Goal: Information Seeking & Learning: Learn about a topic

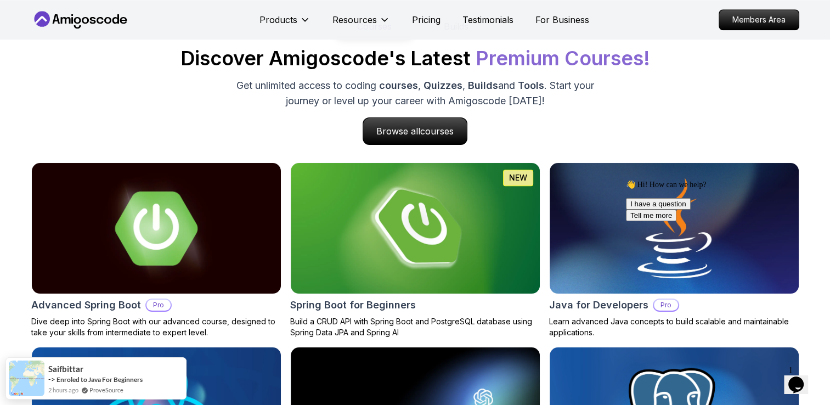
click at [800, 377] on icon "$i18n('chat', 'chat_widget')" at bounding box center [796, 385] width 15 height 16
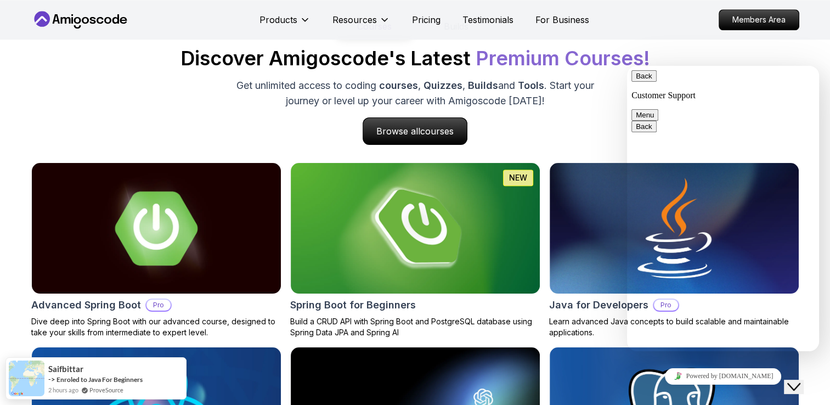
click at [809, 73] on div "Back Customer Support Menu" at bounding box center [723, 95] width 183 height 50
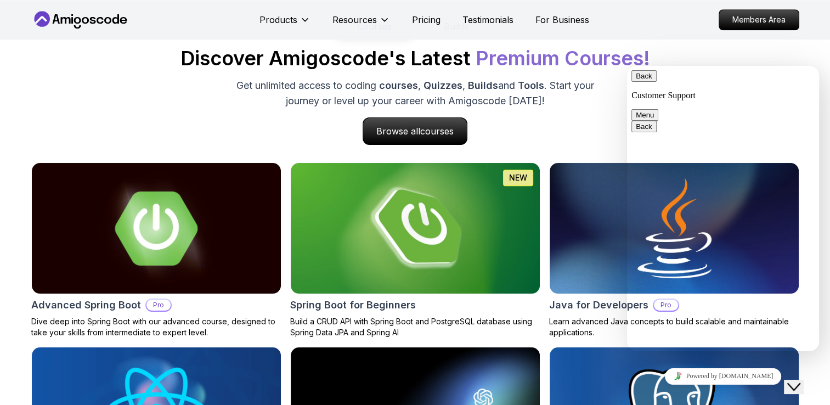
click at [791, 380] on div "Close Chat This icon closes the chat window." at bounding box center [794, 386] width 13 height 13
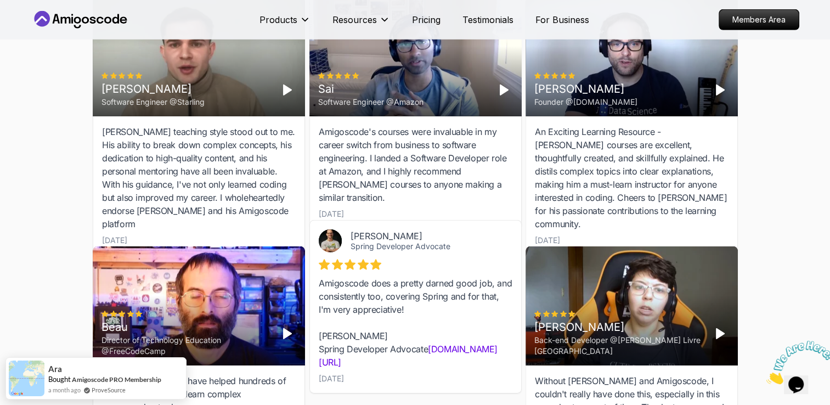
scroll to position [3363, 0]
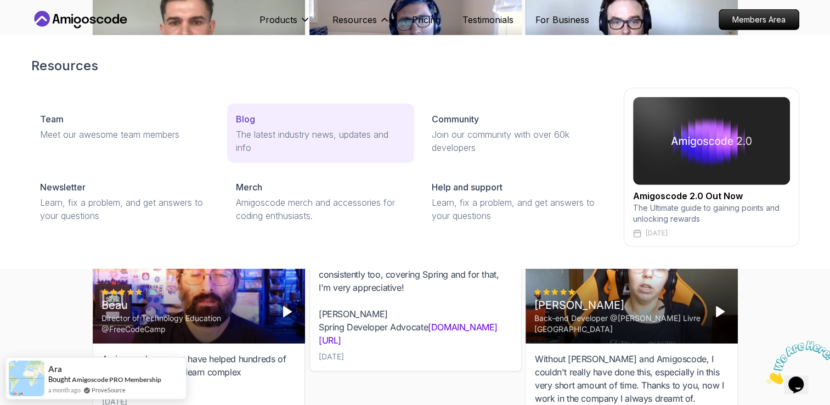
click at [256, 130] on p "The latest industry news, updates and info" at bounding box center [321, 141] width 170 height 26
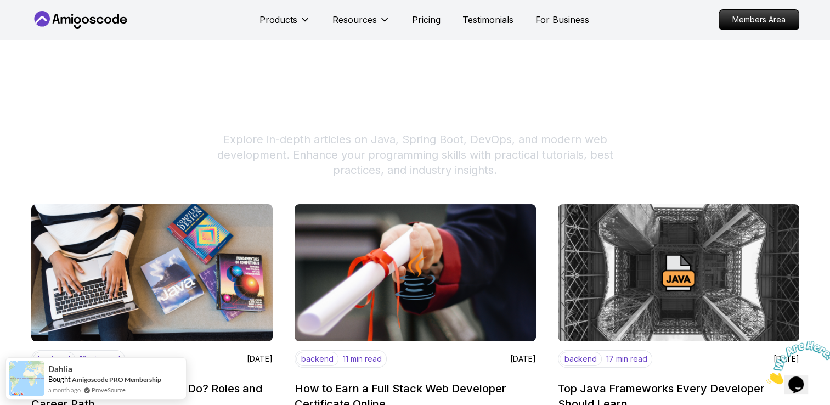
click at [767, 377] on icon "Close" at bounding box center [767, 381] width 0 height 9
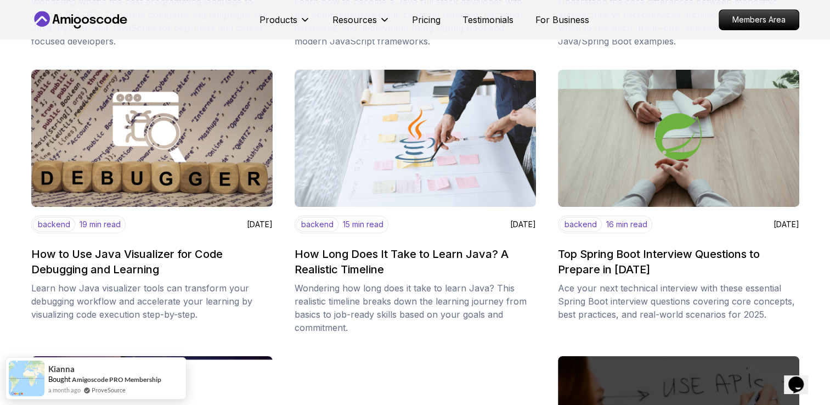
scroll to position [724, 0]
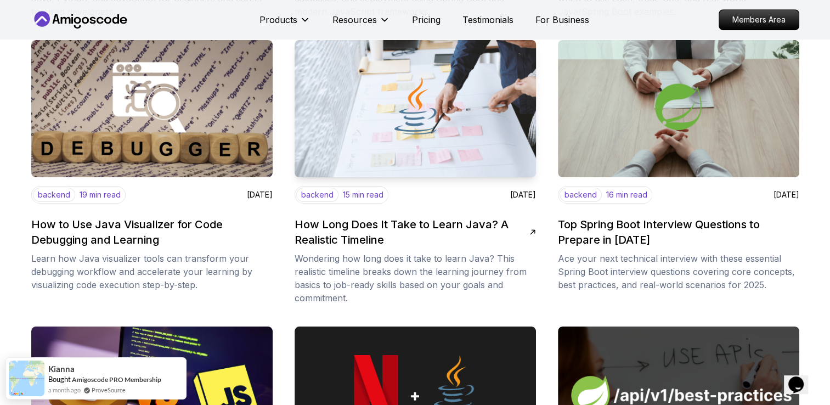
click at [424, 228] on h2 "How Long Does It Take to Learn Java? A Realistic Timeline" at bounding box center [412, 232] width 235 height 31
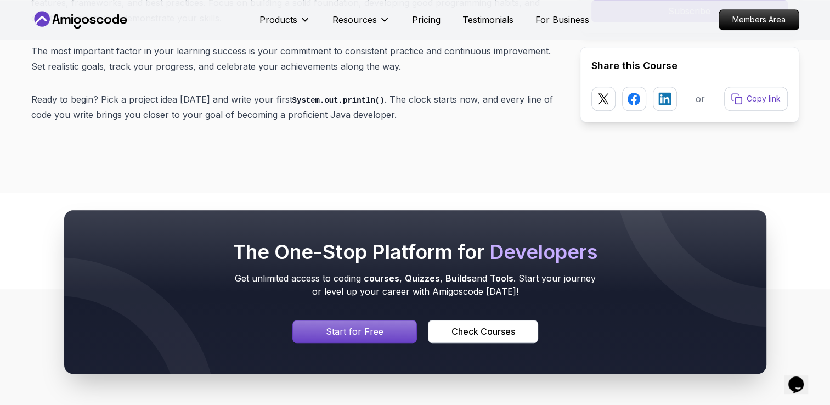
scroll to position [9169, 0]
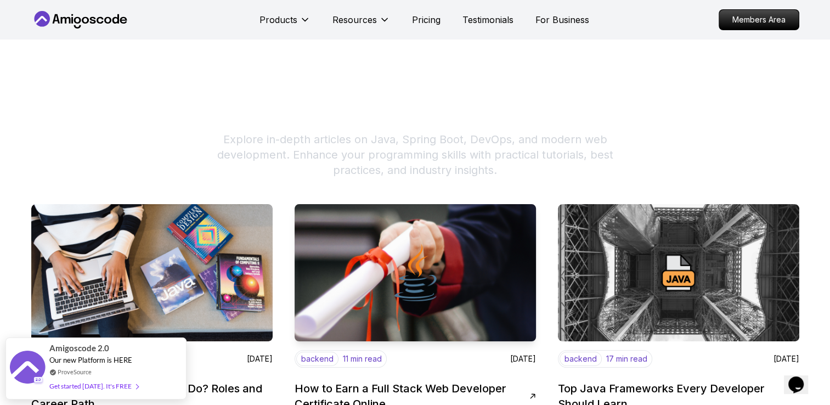
click at [366, 255] on img at bounding box center [416, 273] width 254 height 144
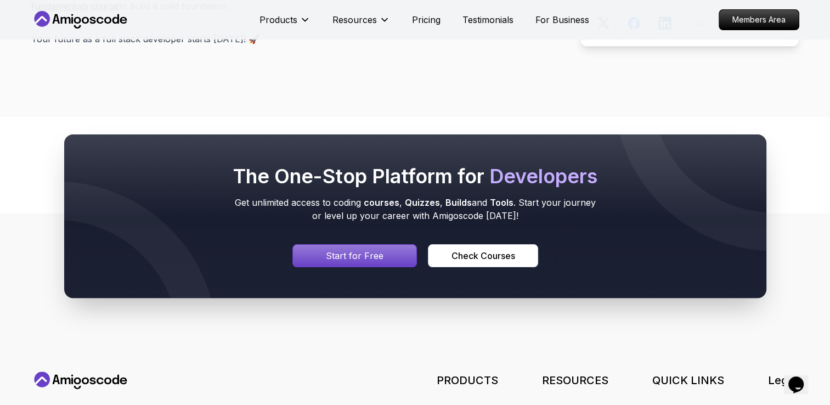
scroll to position [8532, 0]
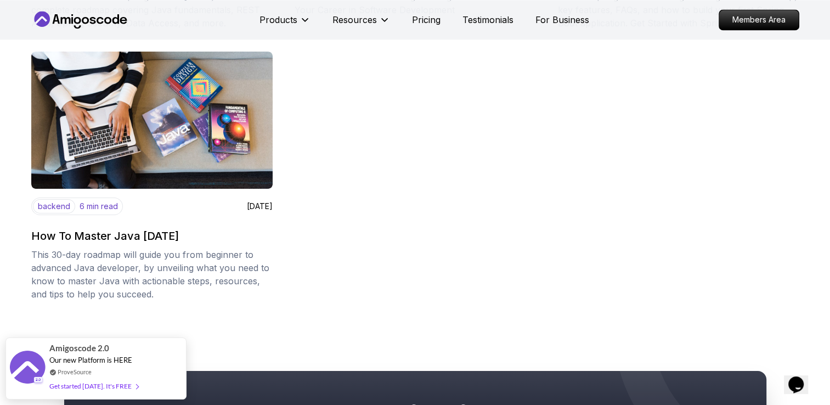
scroll to position [1645, 0]
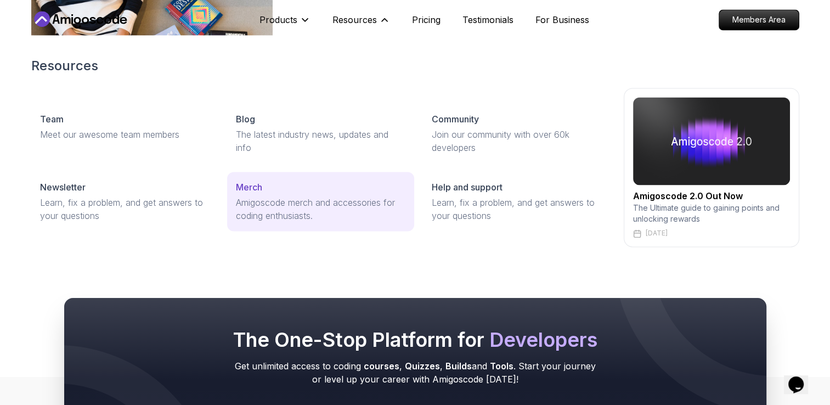
click at [303, 203] on p "Amigoscode merch and accessories for coding enthusiasts." at bounding box center [321, 209] width 170 height 26
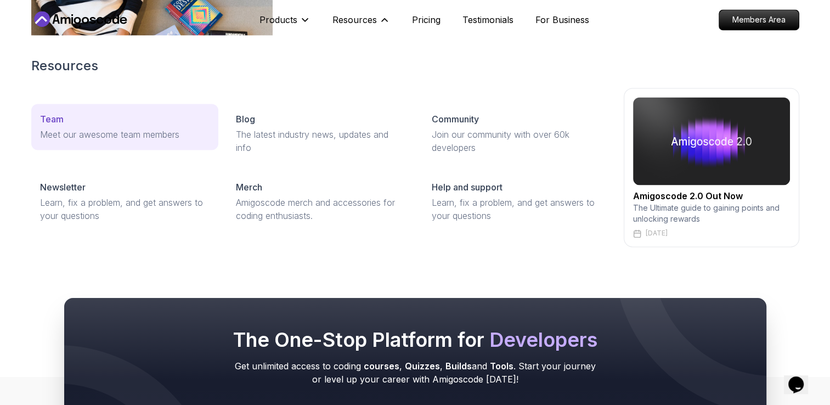
click at [112, 125] on div "Team" at bounding box center [125, 119] width 170 height 13
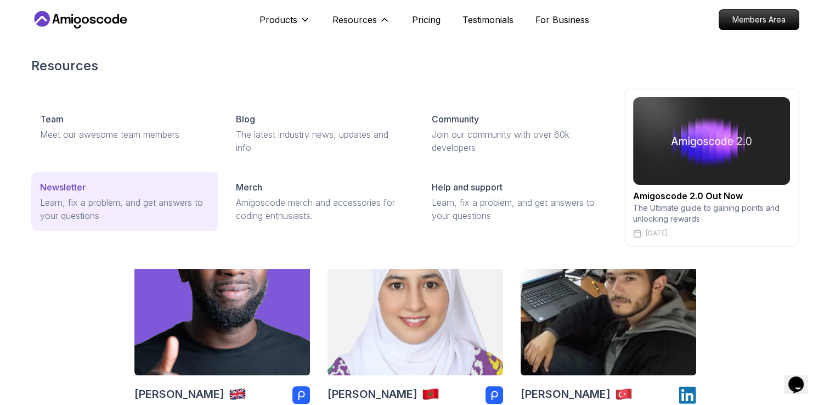
click at [109, 205] on p "Learn, fix a problem, and get answers to your questions" at bounding box center [125, 209] width 170 height 26
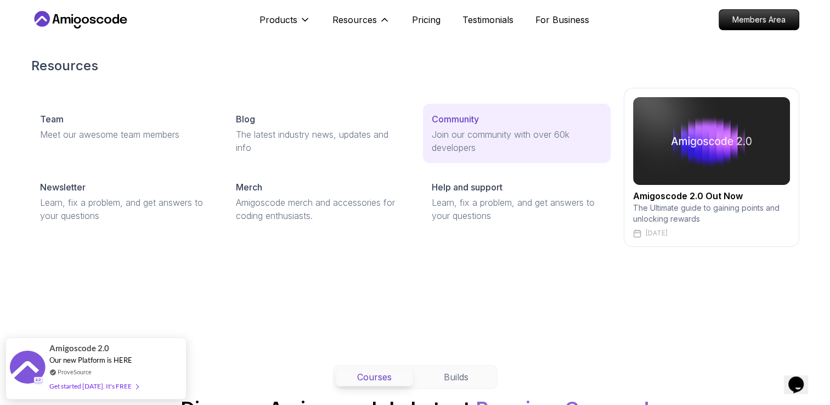
click at [468, 141] on p "Join our community with over 60k developers" at bounding box center [517, 141] width 170 height 26
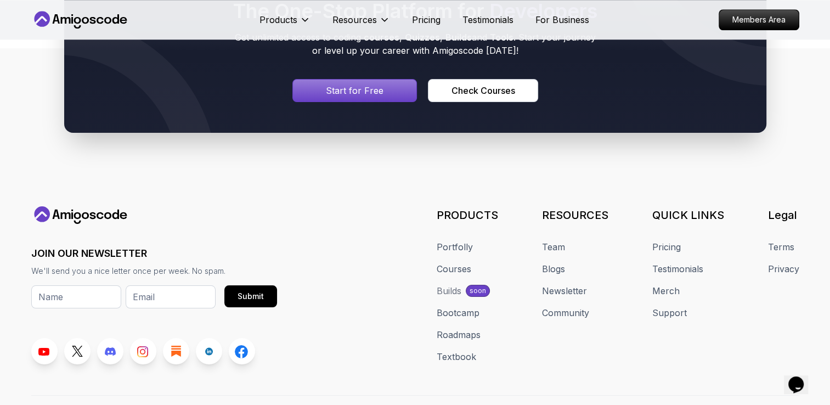
scroll to position [993, 0]
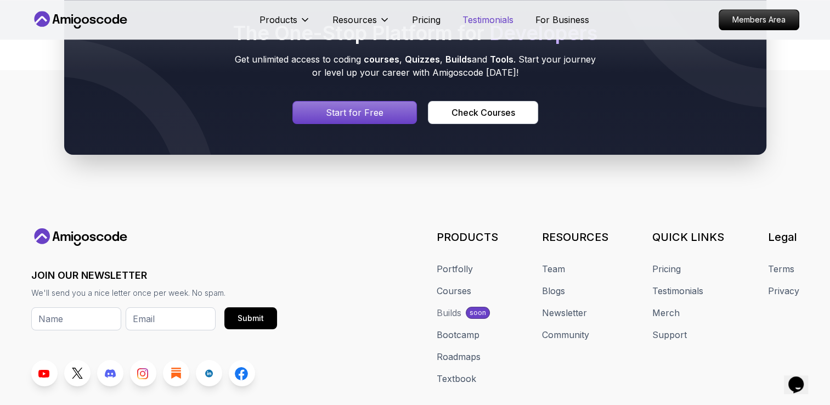
click at [504, 15] on p "Testimonials" at bounding box center [488, 19] width 51 height 13
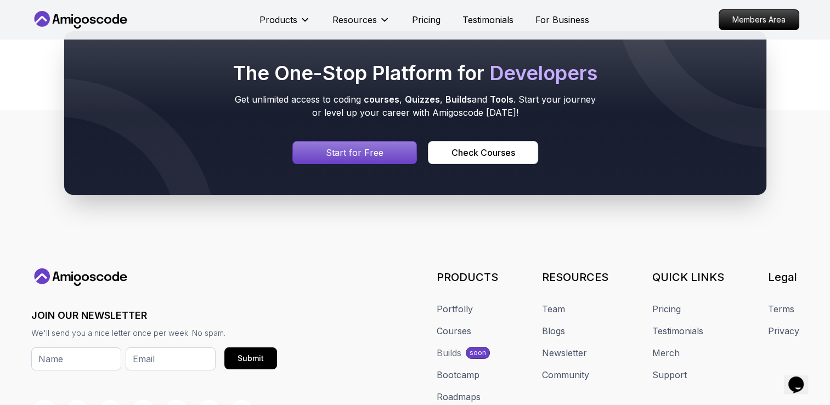
scroll to position [300, 0]
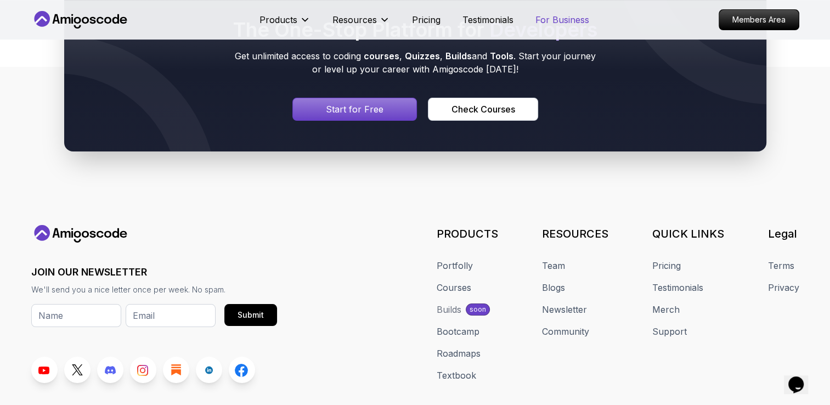
click at [571, 17] on p "For Business" at bounding box center [563, 19] width 54 height 13
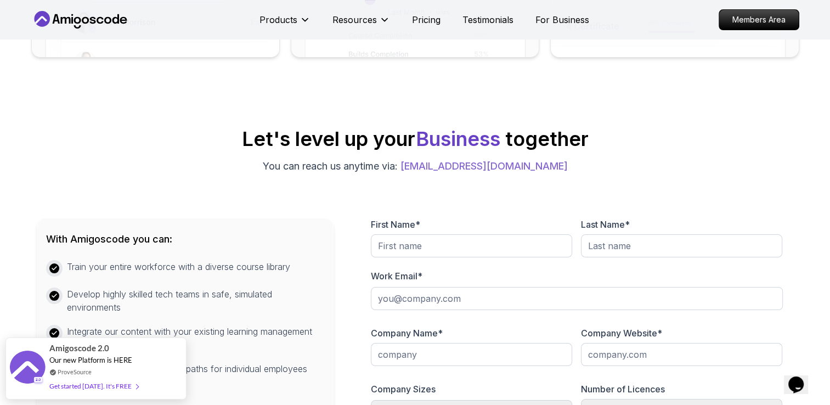
scroll to position [15, 0]
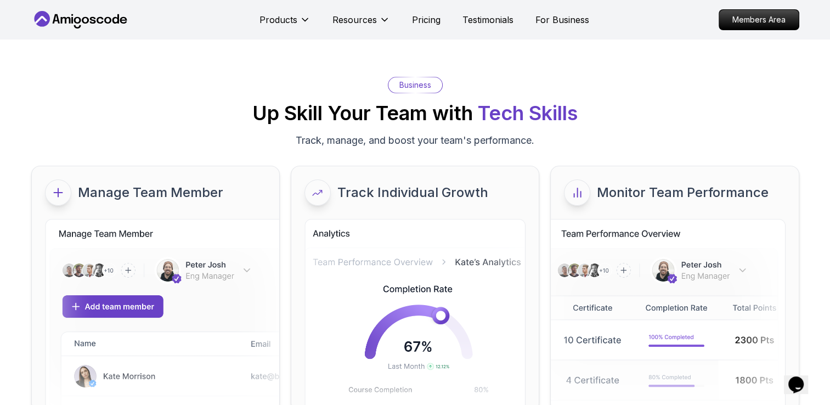
click at [41, 16] on icon at bounding box center [41, 20] width 12 height 8
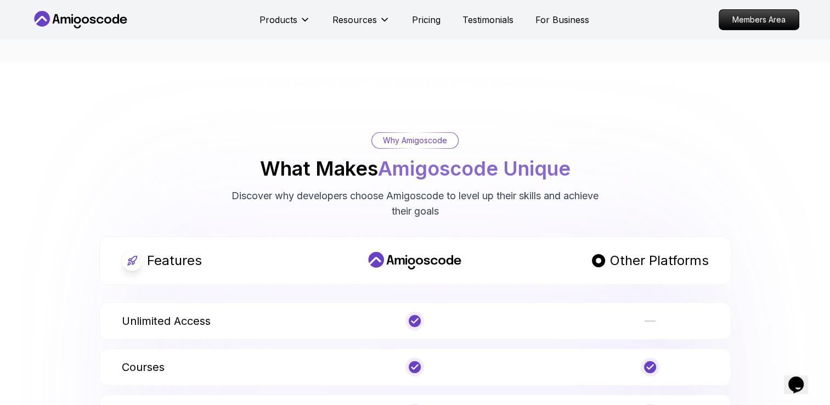
scroll to position [3854, 0]
